Goal: Transaction & Acquisition: Book appointment/travel/reservation

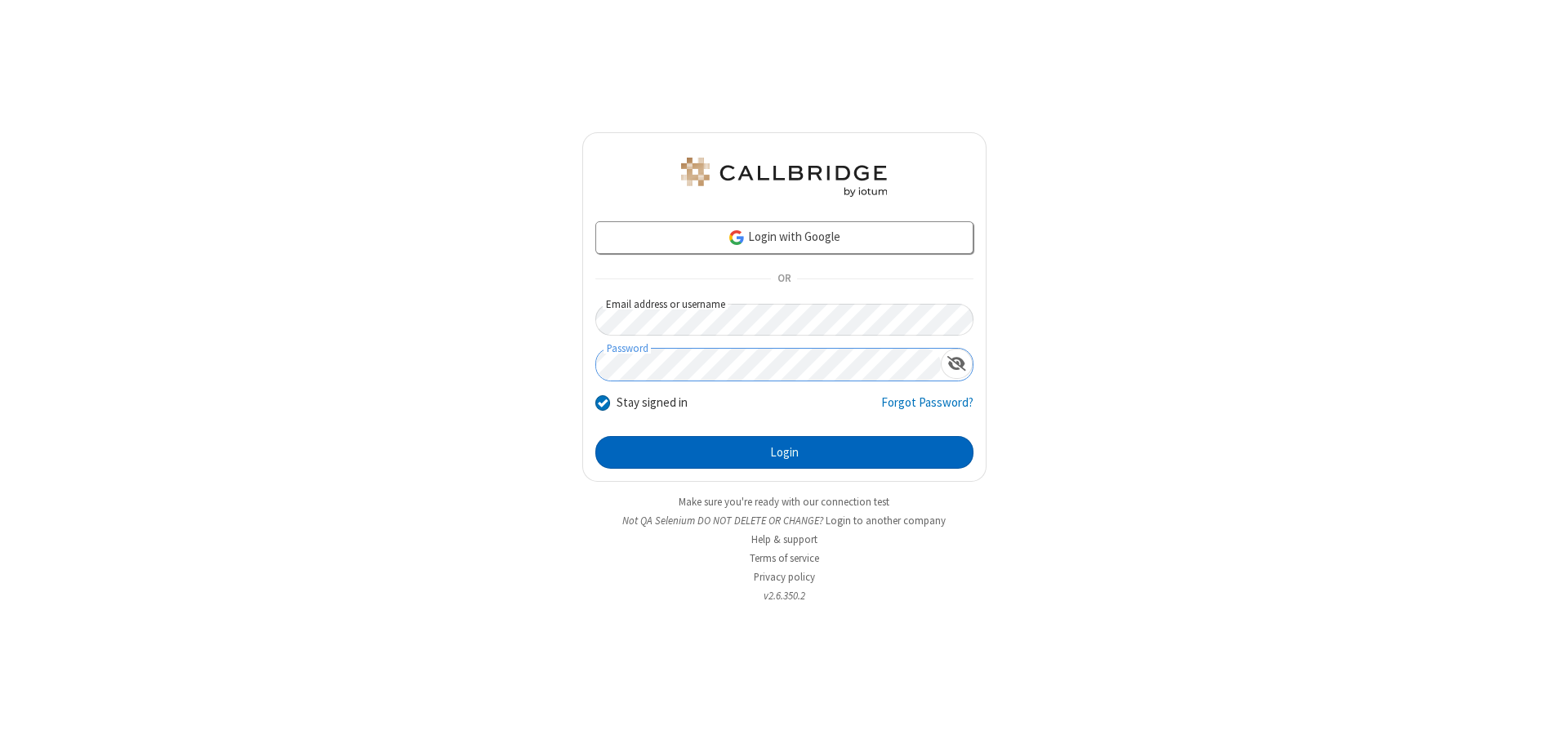
click at [784, 453] on button "Login" at bounding box center [784, 453] width 378 height 33
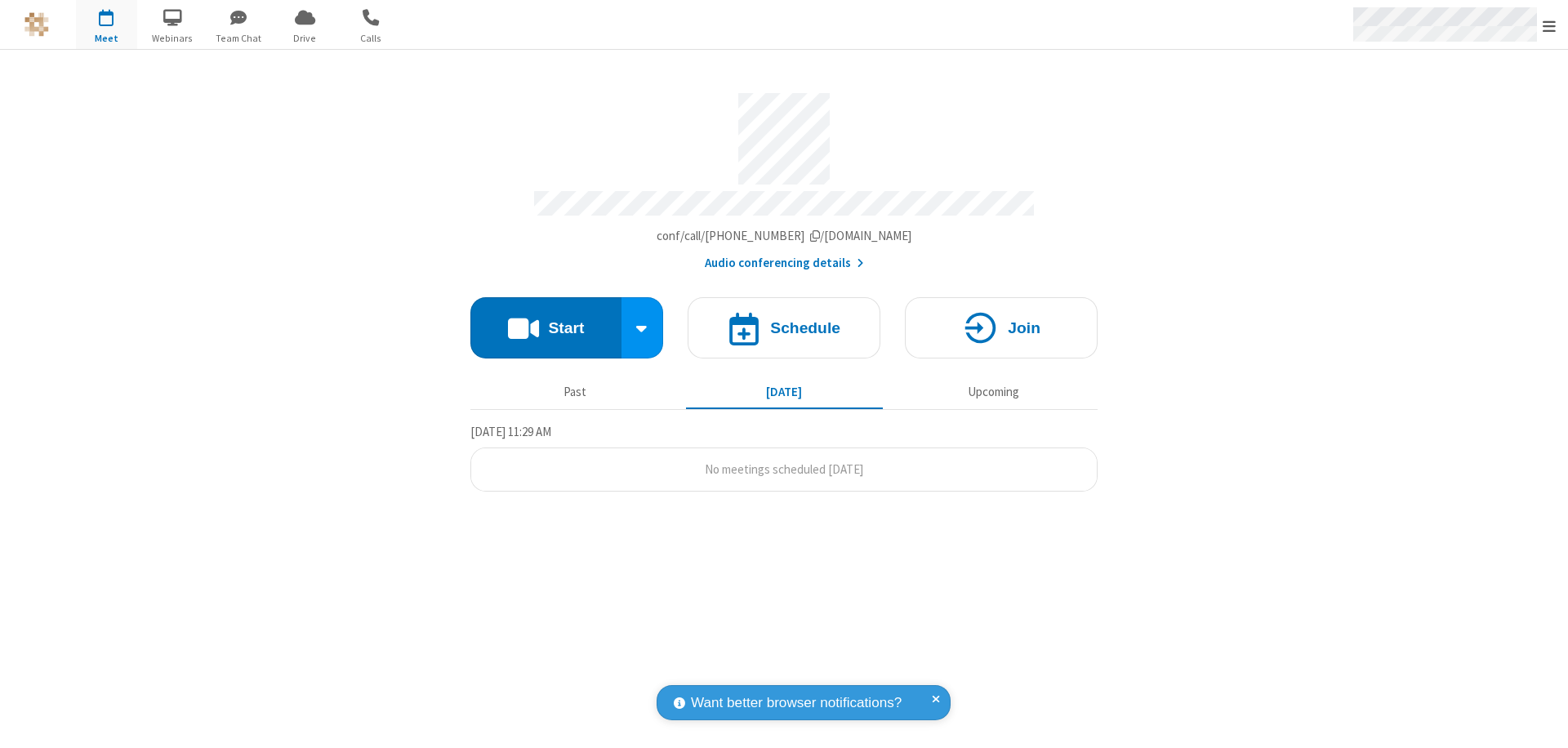
click at [1549, 25] on span "Open menu" at bounding box center [1549, 26] width 13 height 16
click at [106, 25] on span "button" at bounding box center [106, 17] width 61 height 27
click at [784, 320] on h4 "Schedule" at bounding box center [805, 328] width 70 height 15
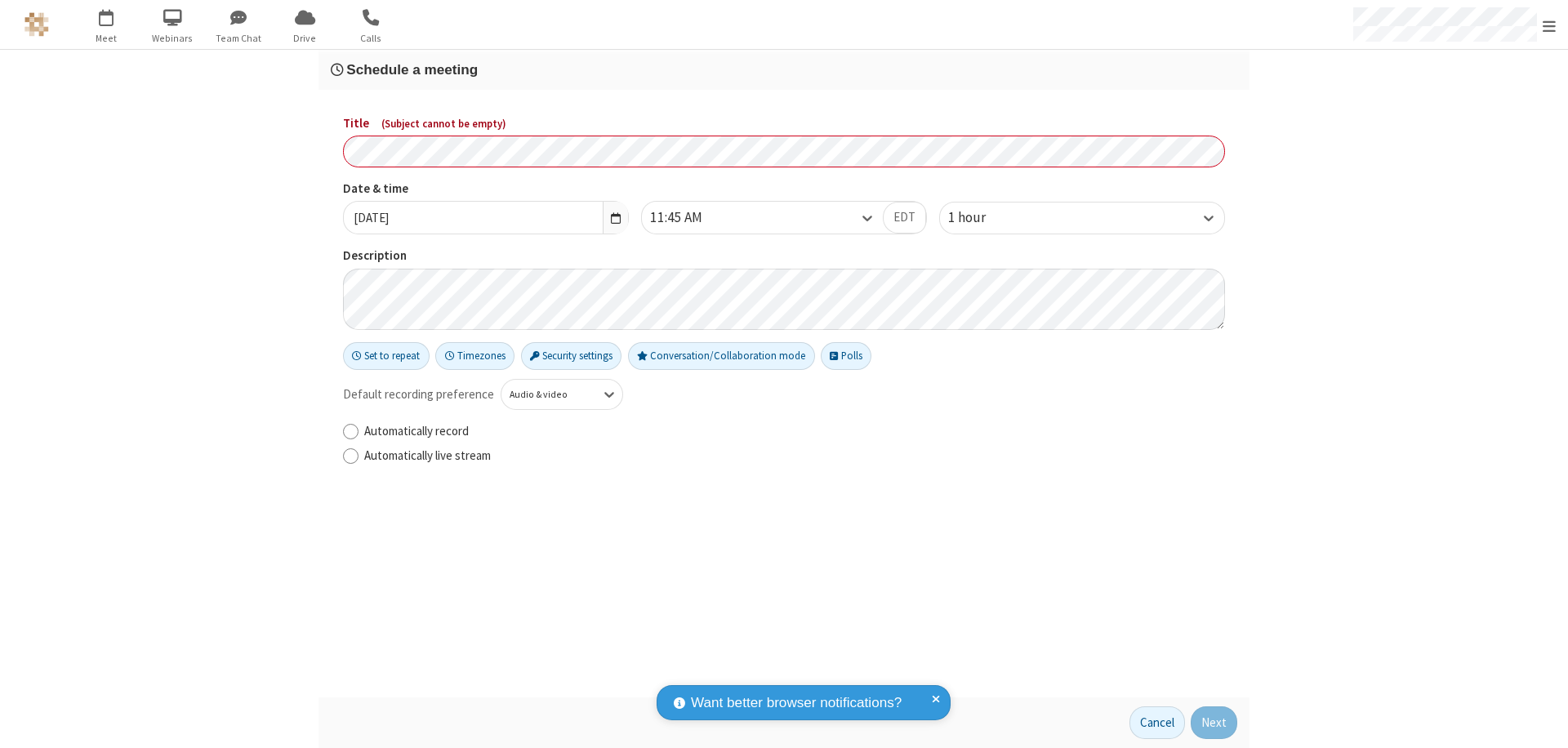
click at [784, 70] on h3 "Schedule a meeting" at bounding box center [784, 70] width 907 height 15
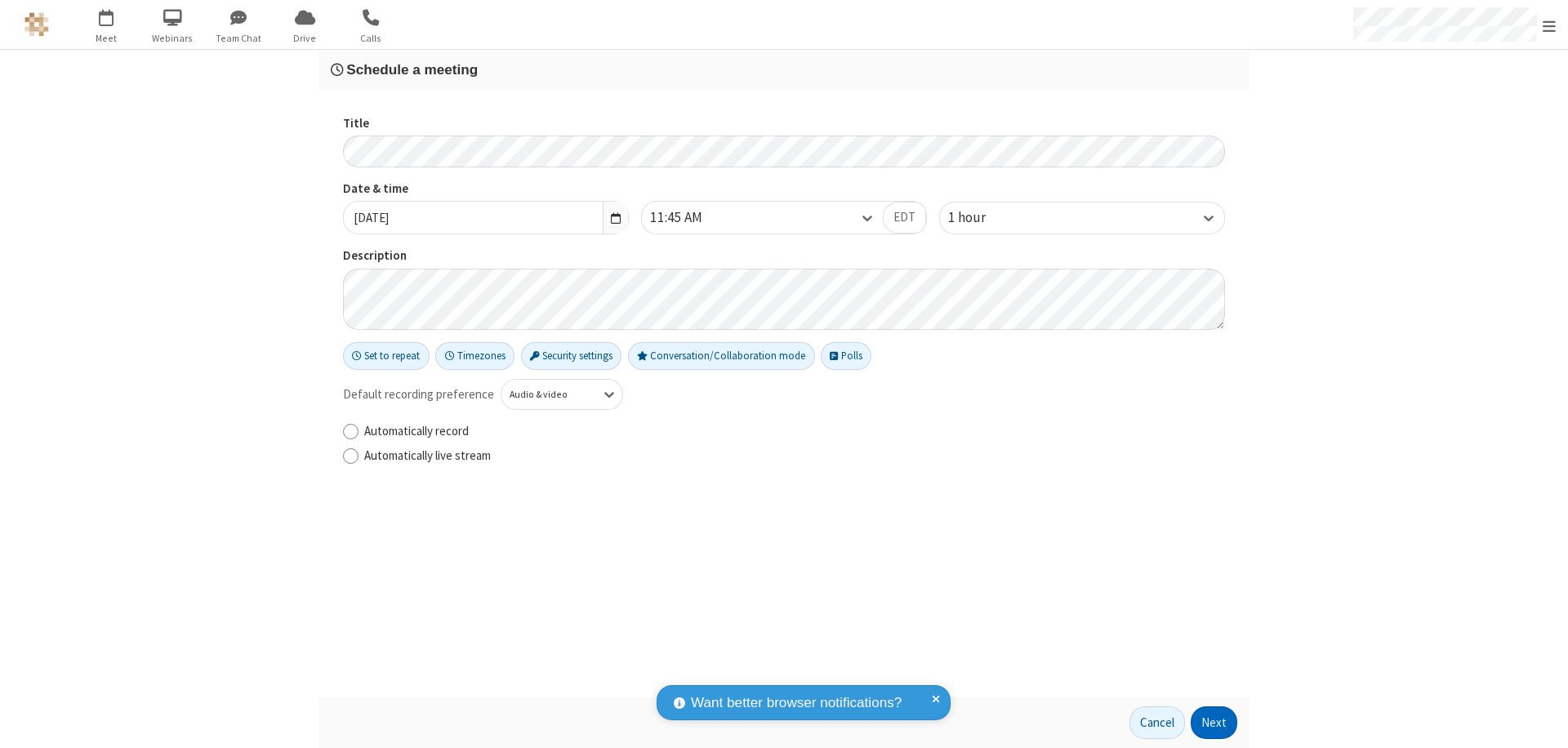
click at [1214, 723] on button "Next" at bounding box center [1214, 723] width 46 height 33
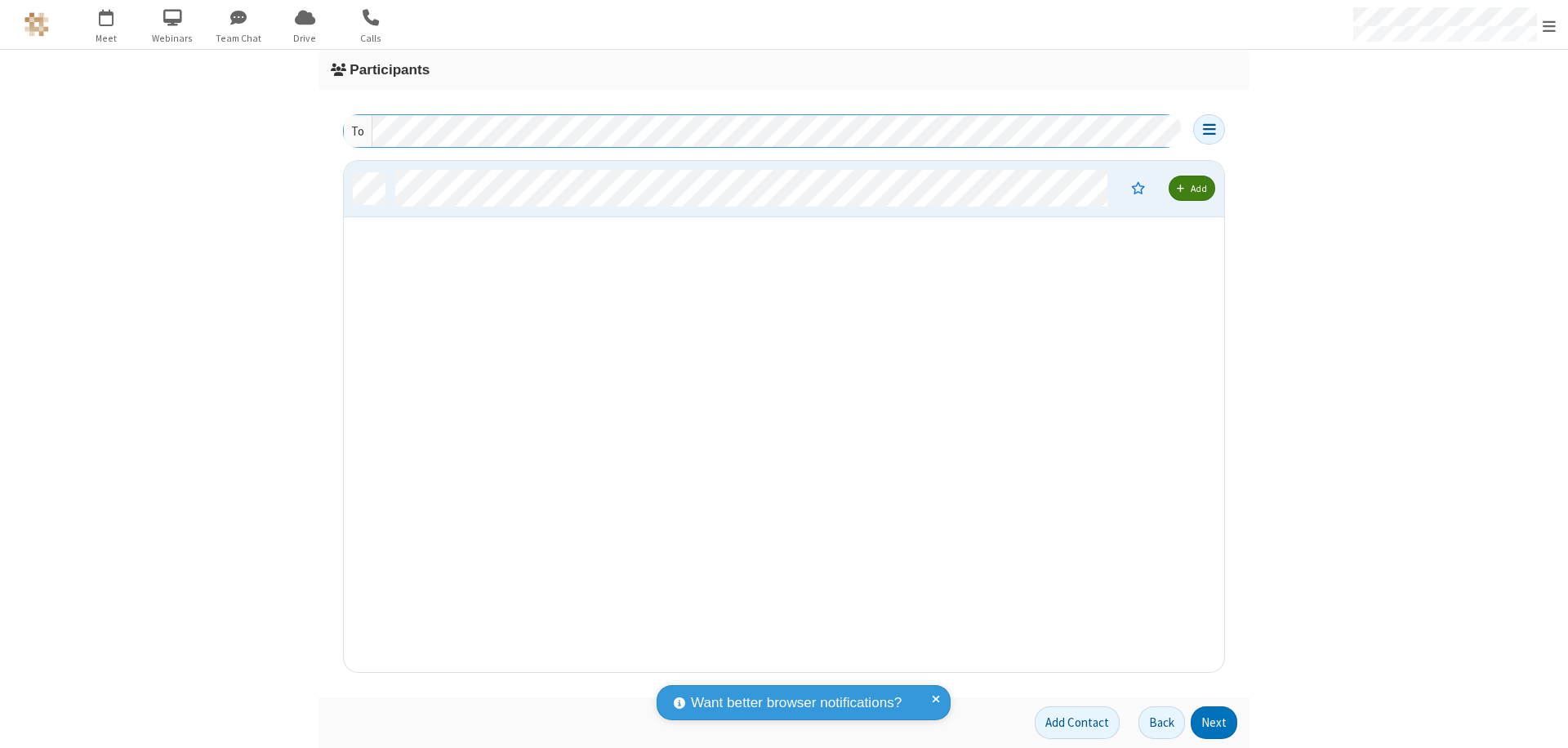
scroll to position [499, 868]
click at [1214, 723] on button "Next" at bounding box center [1214, 723] width 46 height 33
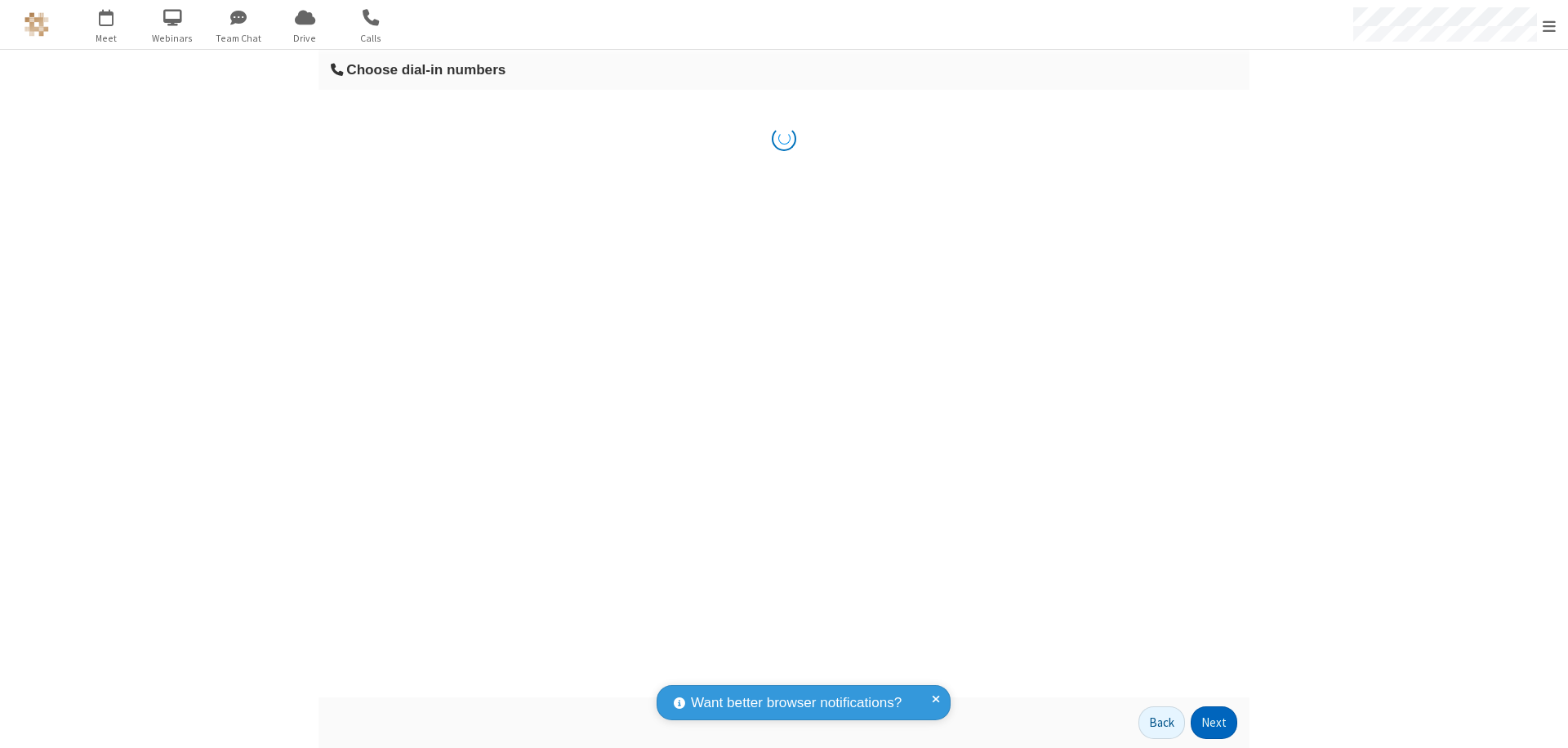
click at [1214, 723] on button "Next" at bounding box center [1214, 723] width 46 height 33
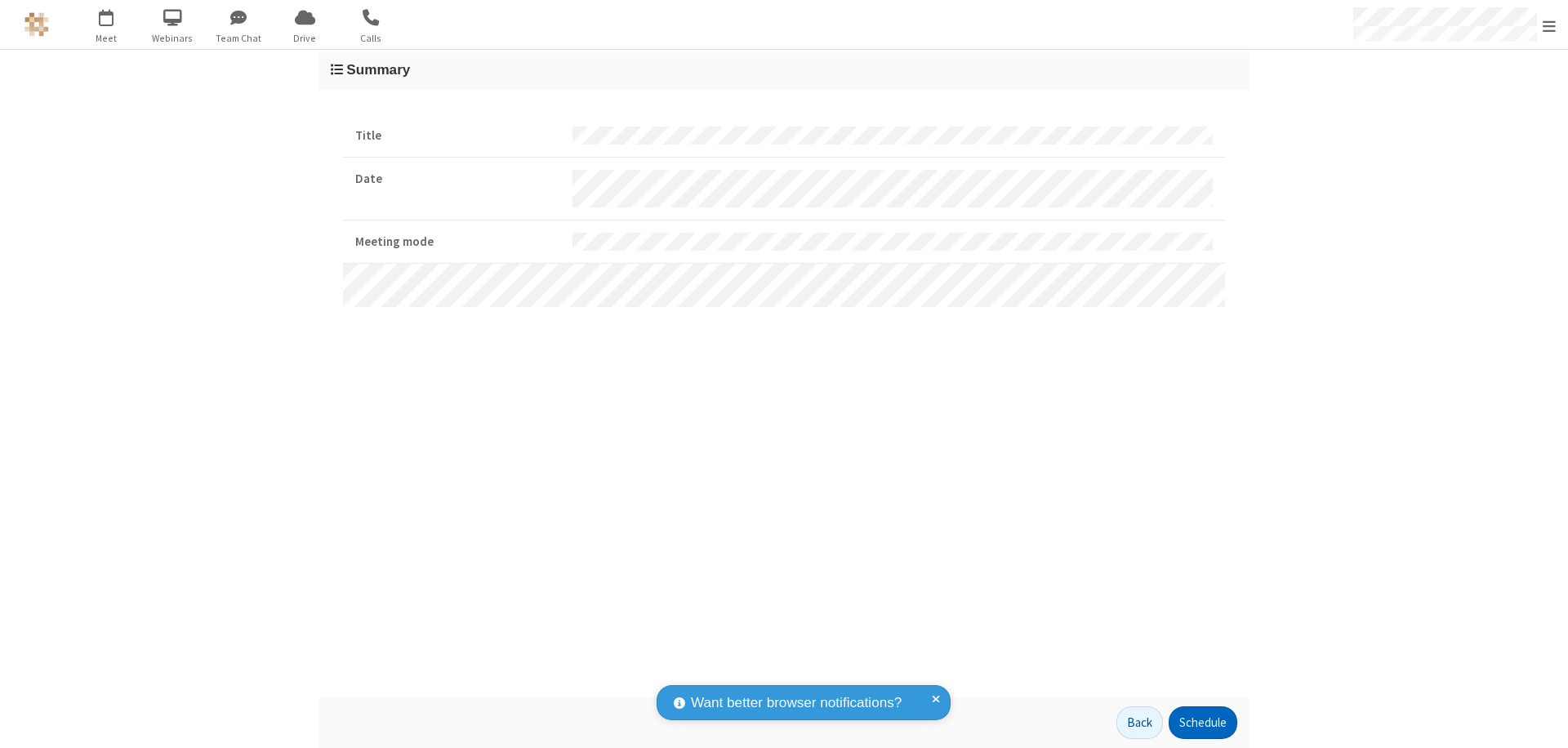
click at [1202, 723] on button "Schedule" at bounding box center [1203, 723] width 69 height 33
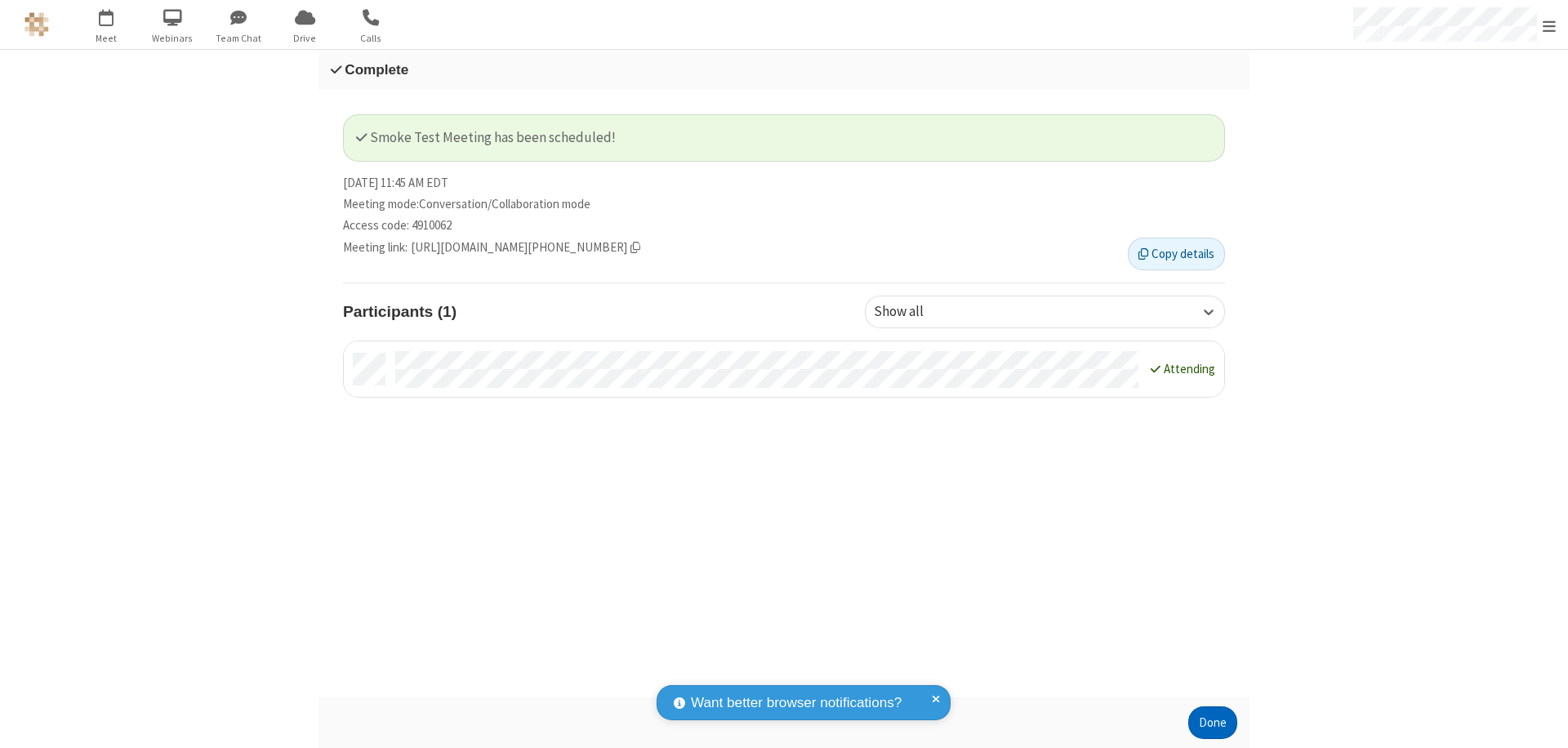
click at [1212, 723] on button "Done" at bounding box center [1212, 723] width 49 height 33
